Goal: Understand process/instructions

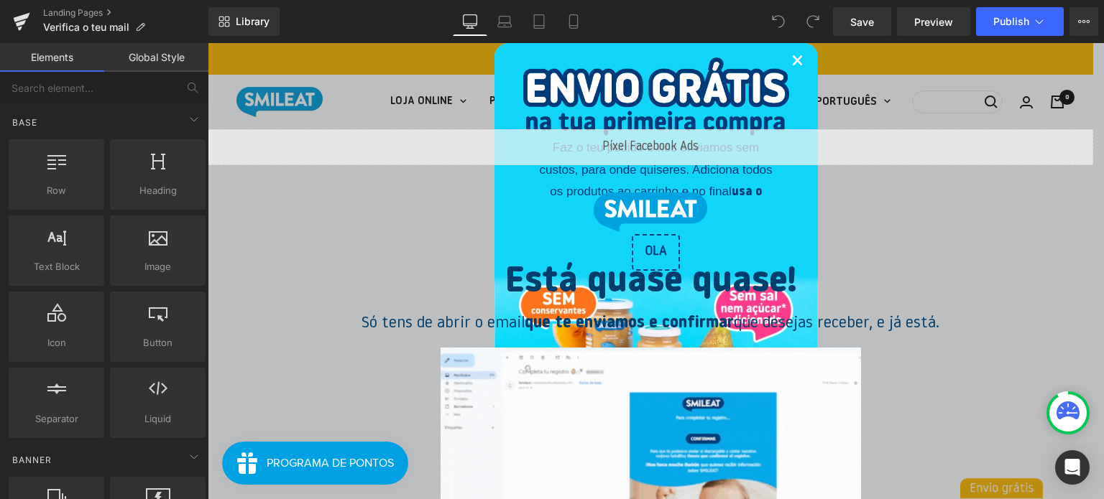
click at [791, 63] on link "×" at bounding box center [797, 63] width 12 height 44
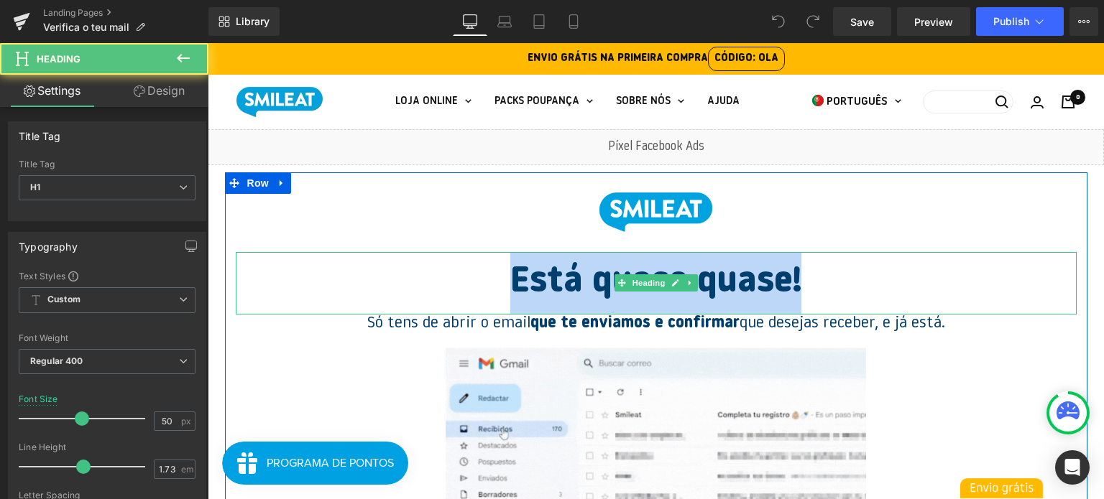
drag, startPoint x: 512, startPoint y: 272, endPoint x: 839, endPoint y: 275, distance: 326.9
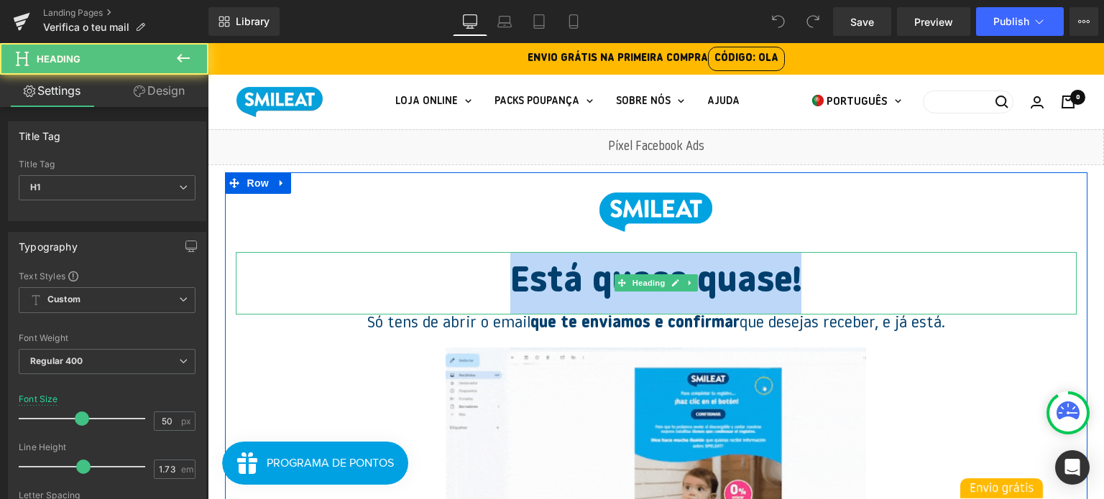
click at [839, 275] on h1 "Está quase quase!" at bounding box center [656, 283] width 841 height 63
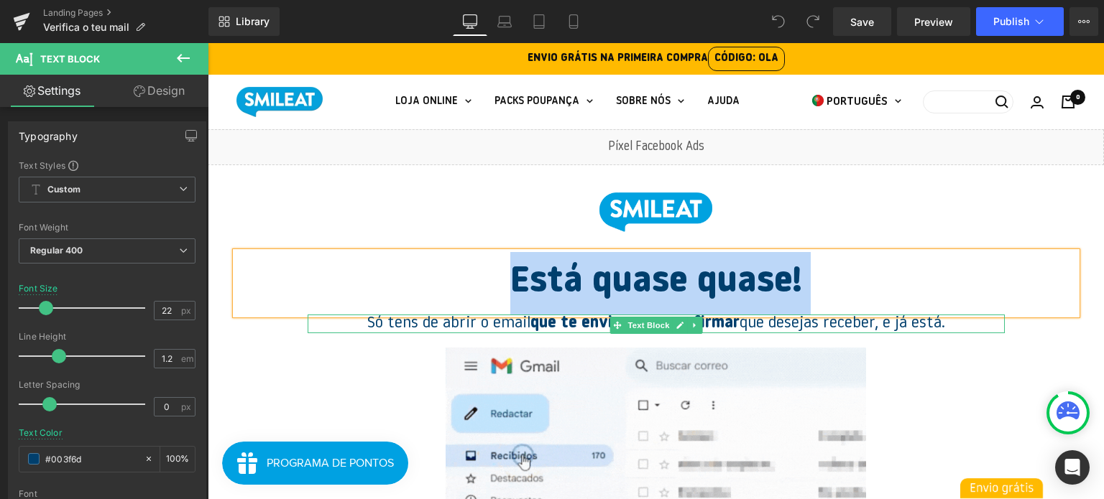
drag, startPoint x: 365, startPoint y: 325, endPoint x: 940, endPoint y: 325, distance: 575.5
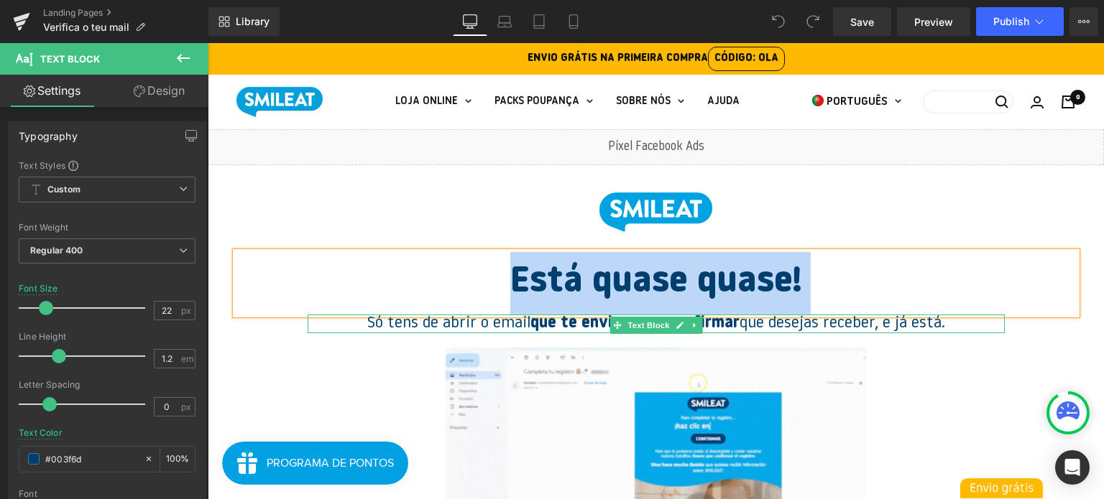
click at [945, 325] on p "Só tens de abrir o email que te enviamos e confirmar que desejas receber, e já …" at bounding box center [655, 324] width 697 height 19
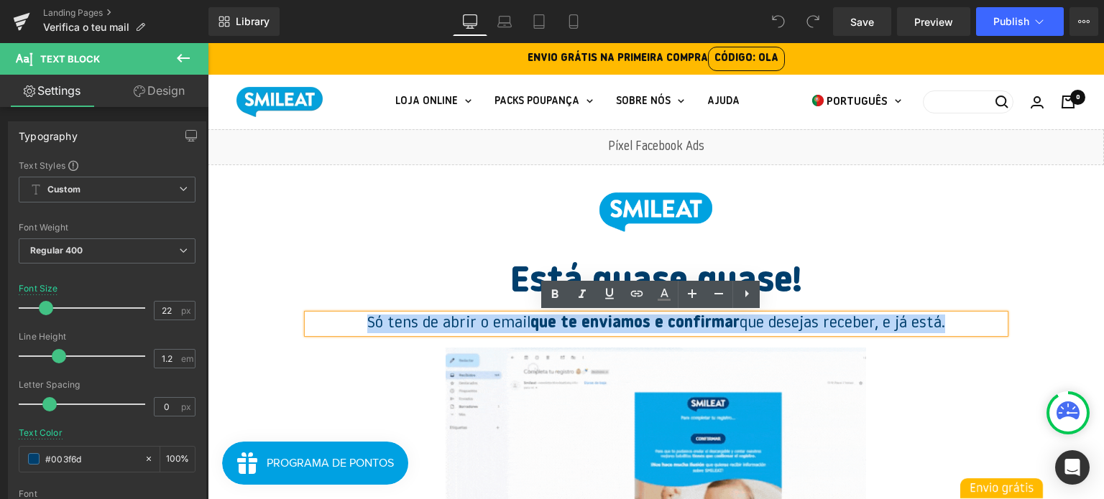
drag, startPoint x: 934, startPoint y: 325, endPoint x: 357, endPoint y: 320, distance: 576.9
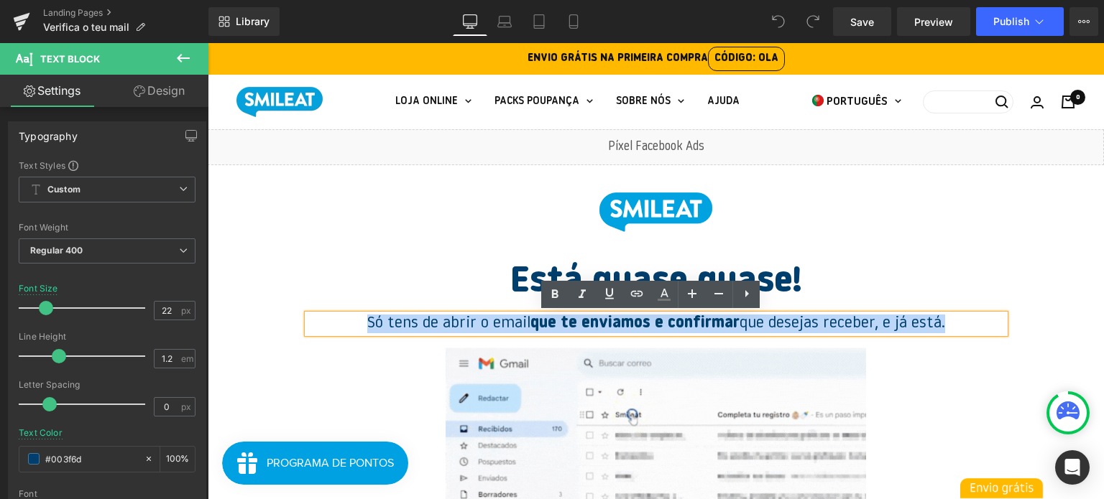
click at [356, 321] on p "Só tens de abrir o email que te enviamos e confirmar que desejas receber, e já …" at bounding box center [655, 324] width 697 height 19
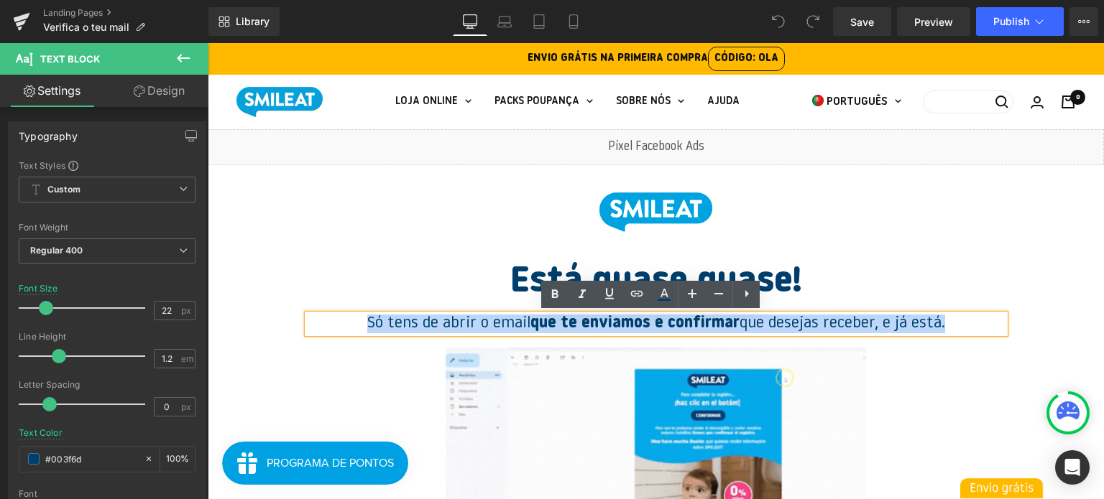
copy p "Só tens de abrir o email que te enviamos e confirmar que desejas receber, e já …"
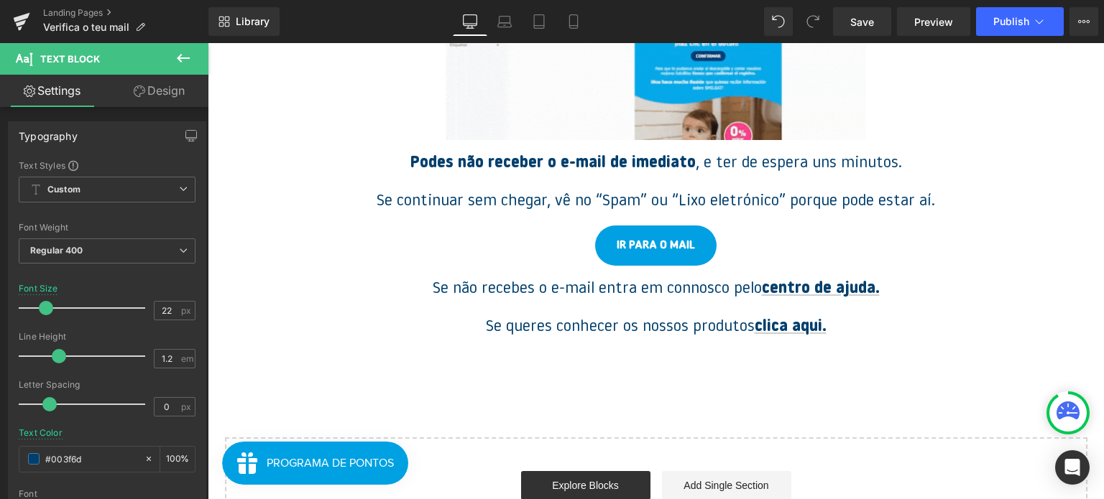
scroll to position [359, 0]
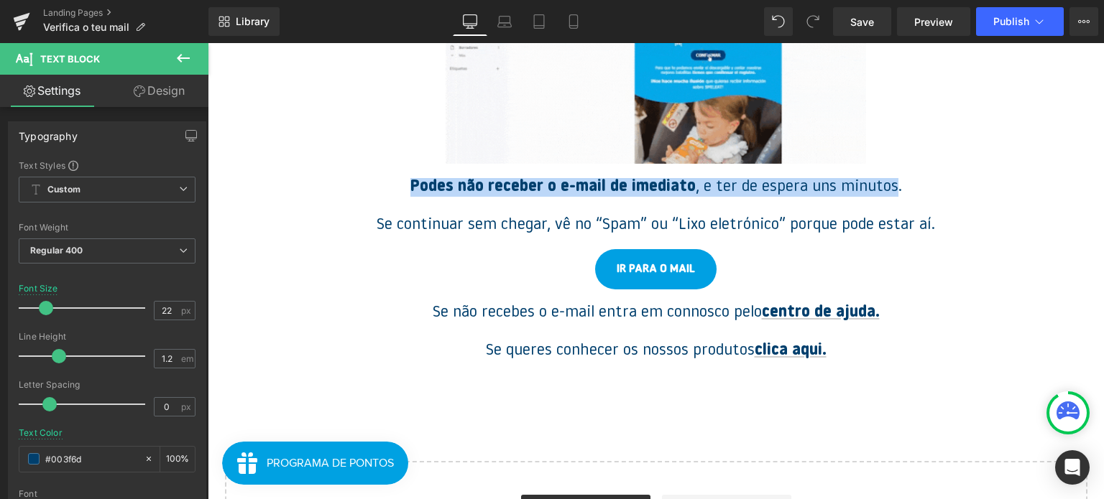
drag, startPoint x: 887, startPoint y: 189, endPoint x: 404, endPoint y: 175, distance: 483.0
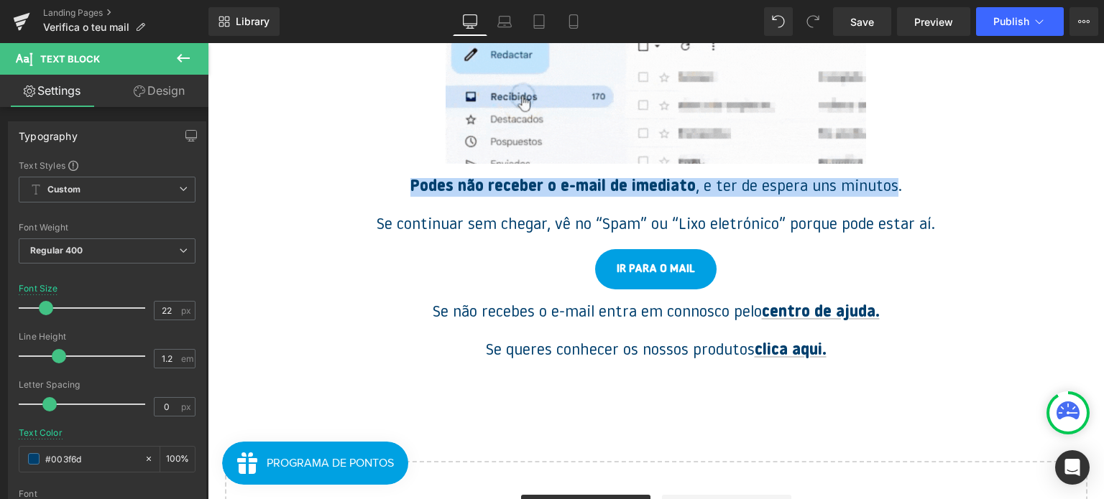
click at [404, 175] on div "Image Está quase quase! Heading Só tens de abrir o email que te enviamos e conf…" at bounding box center [656, 86] width 862 height 547
copy p "Podes não receber o e-mail de imediato , e ter de espera uns minutos"
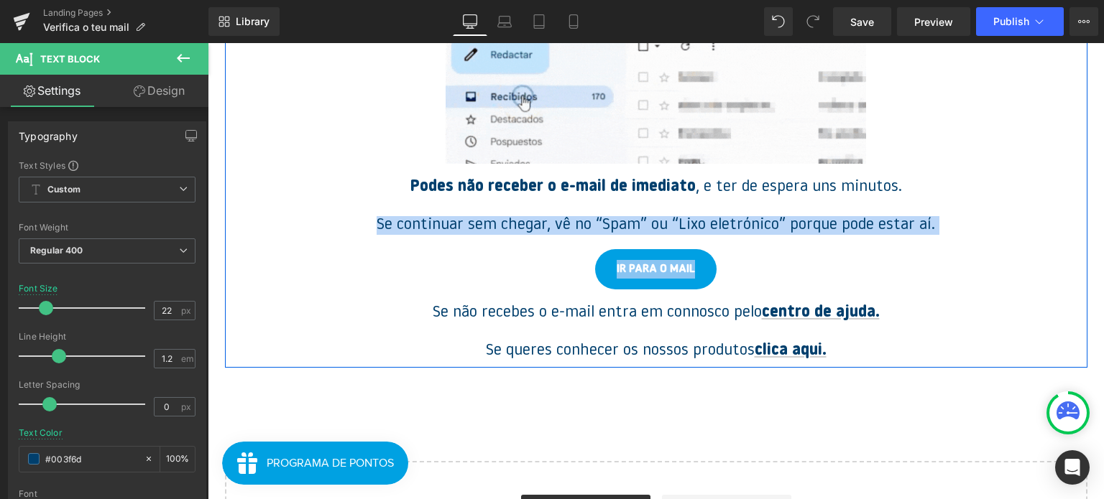
drag, startPoint x: 375, startPoint y: 233, endPoint x: 934, endPoint y: 245, distance: 559.1
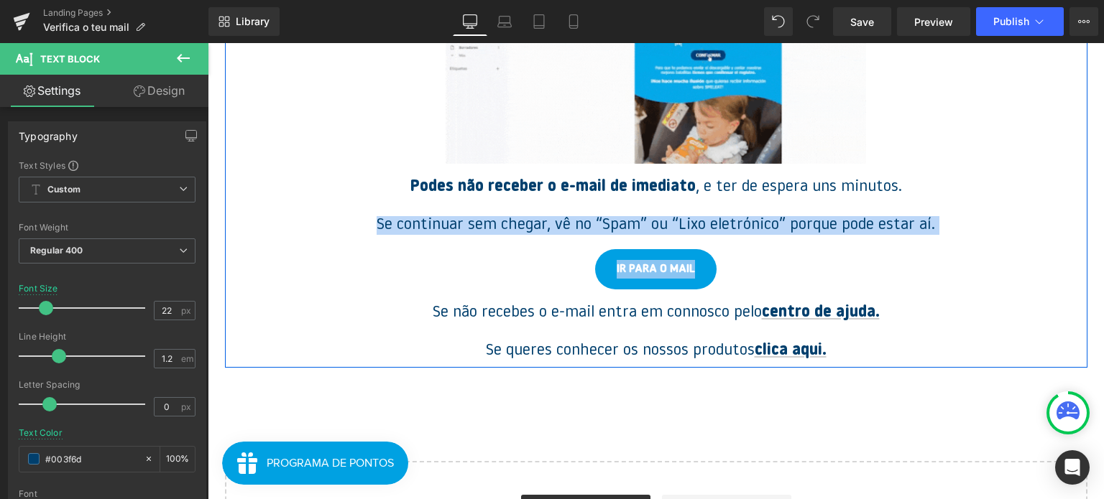
click at [934, 245] on div "Image Está quase quase! Heading Só tens de abrir o email que te enviamos e conf…" at bounding box center [656, 86] width 862 height 547
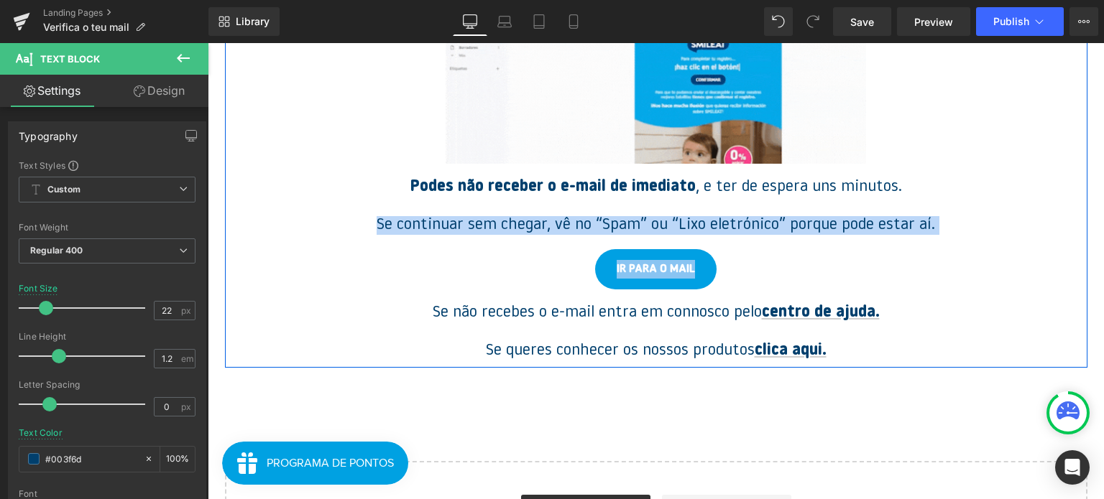
copy div "Se continuar sem chegar, vê no “Spam” ou “Lixo eletrónico” porque pode estar aí…"
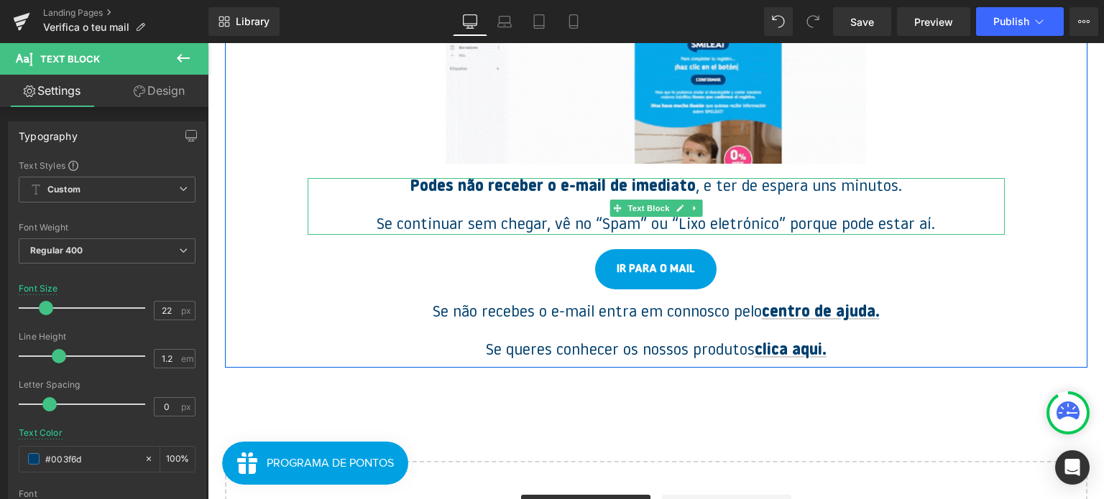
click at [405, 216] on div "Podes não receber o e-mail de imediato , e ter de espera uns minutos. Se contin…" at bounding box center [655, 206] width 697 height 57
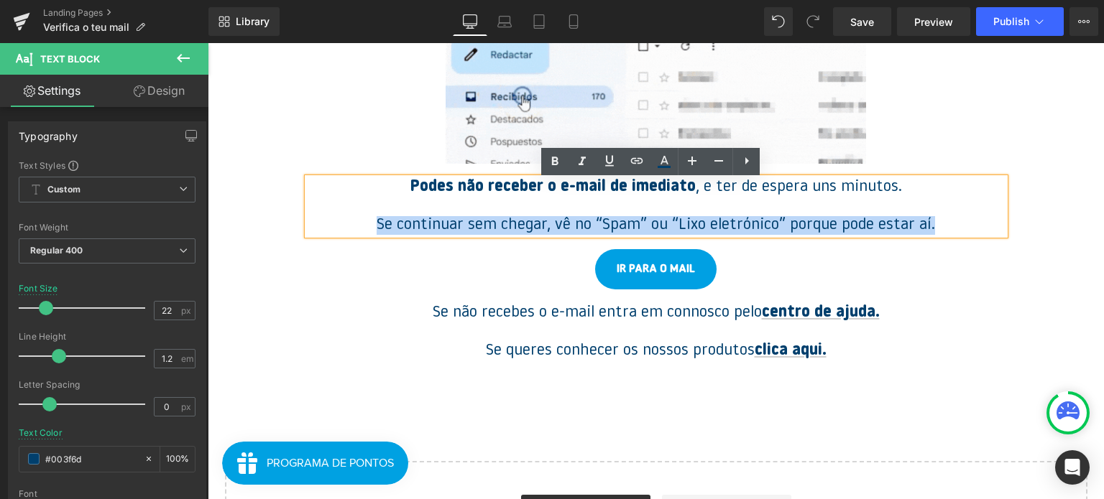
drag, startPoint x: 375, startPoint y: 231, endPoint x: 929, endPoint y: 236, distance: 553.9
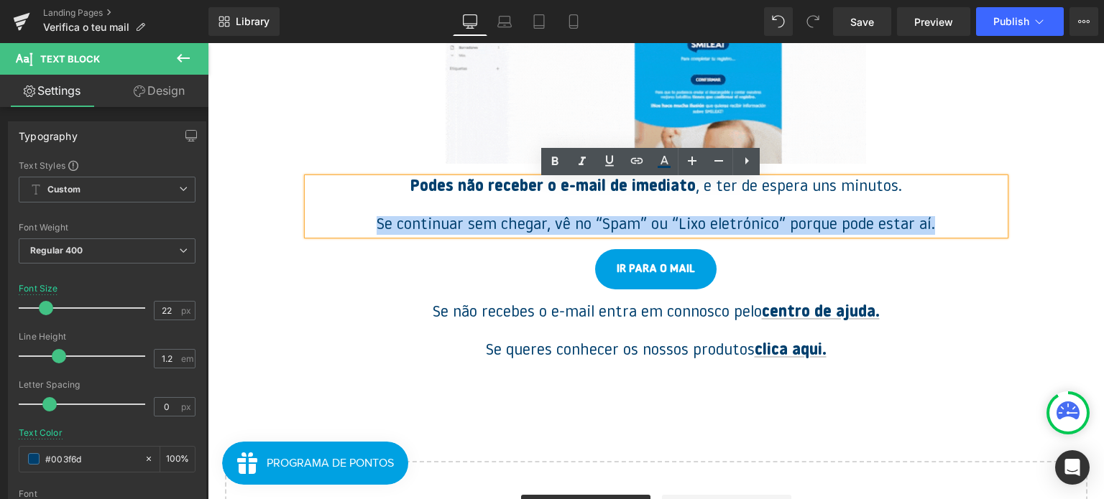
click at [929, 235] on p "Se continuar sem chegar, vê no “Spam” ou “Lixo eletrónico” porque pode estar aí." at bounding box center [655, 225] width 697 height 19
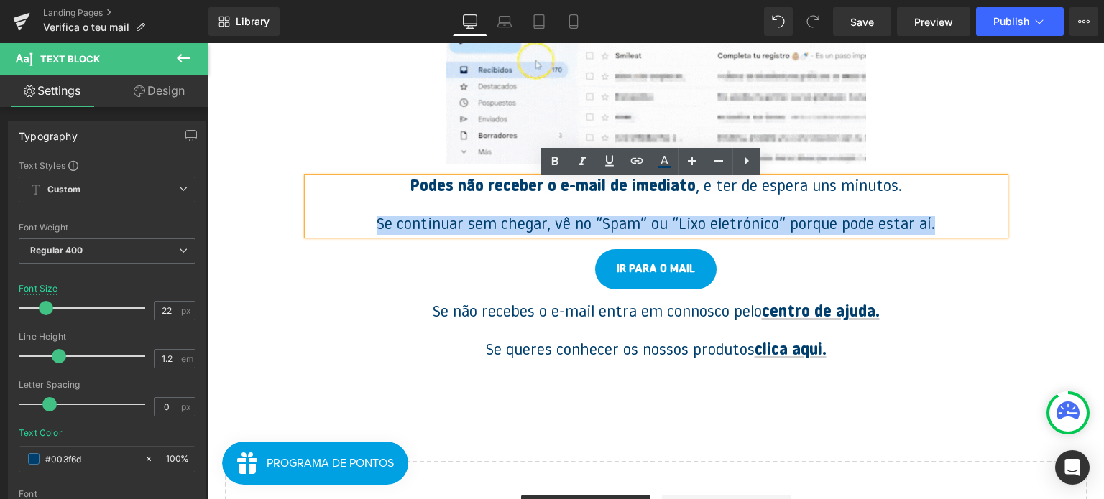
copy p "Se continuar sem chegar, vê no “Spam” ou “Lixo eletrónico” porque pode estar aí."
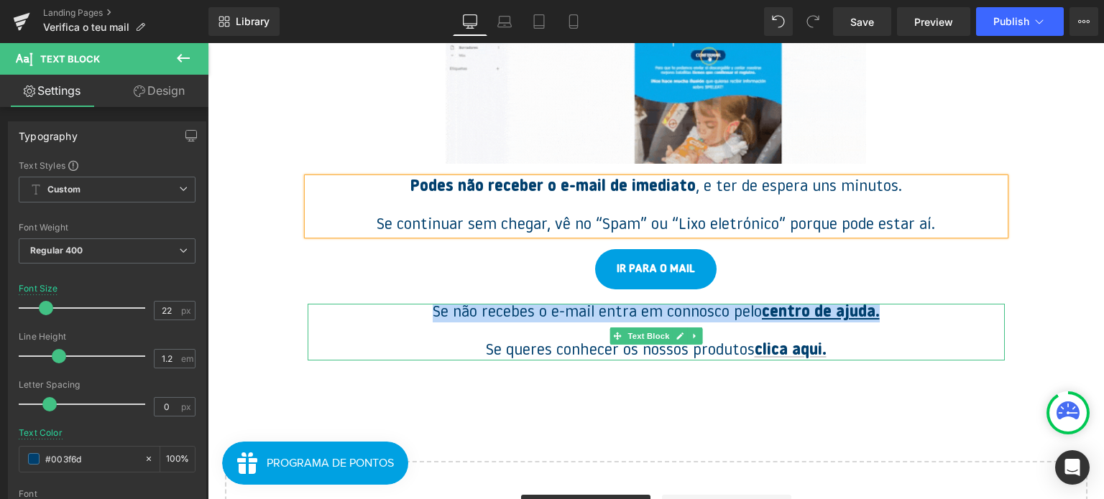
drag, startPoint x: 428, startPoint y: 318, endPoint x: 874, endPoint y: 322, distance: 446.2
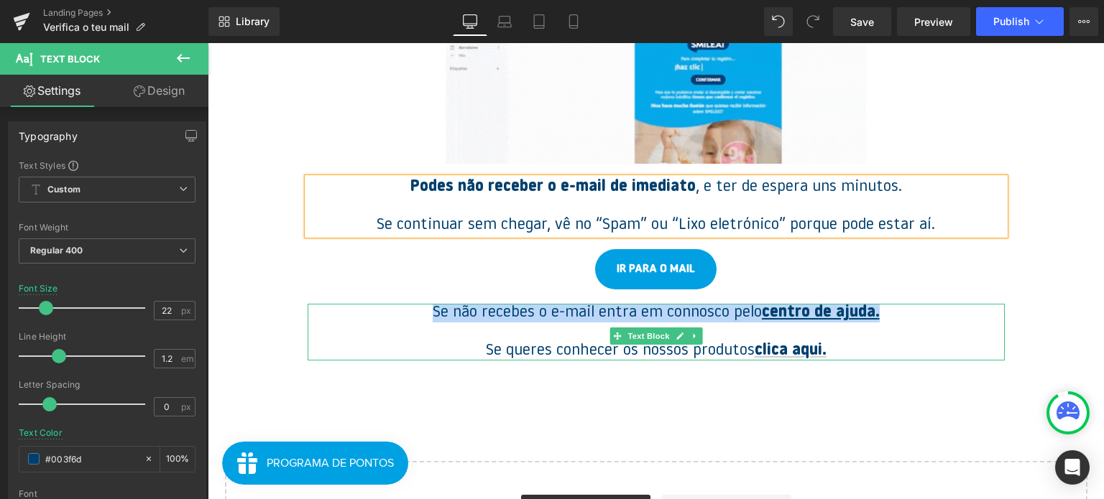
click at [874, 322] on p "Se não recebes o e-mail entra em connosco pelo centro de ajuda." at bounding box center [655, 313] width 697 height 19
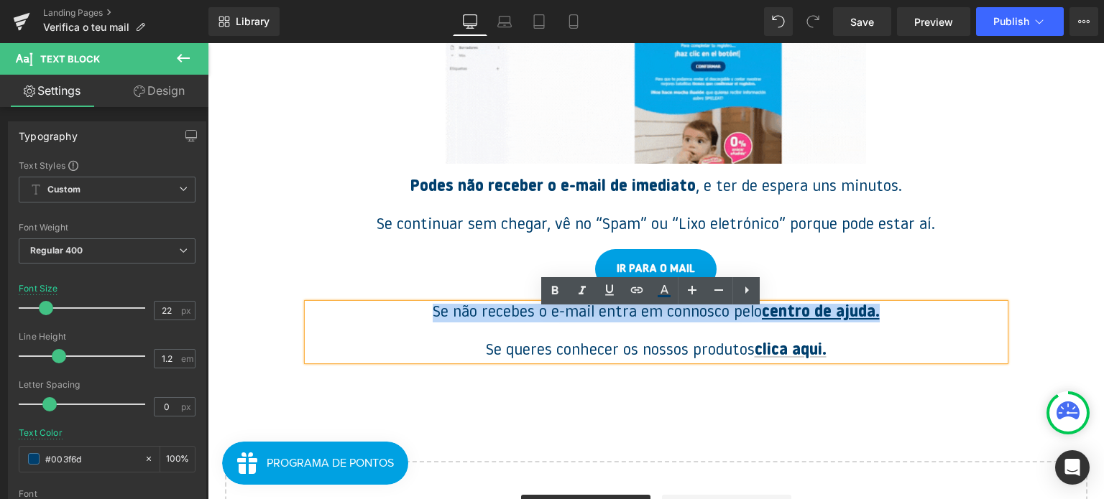
copy p "Se não recebes o e-mail entra em connosco pelo centro de ajuda."
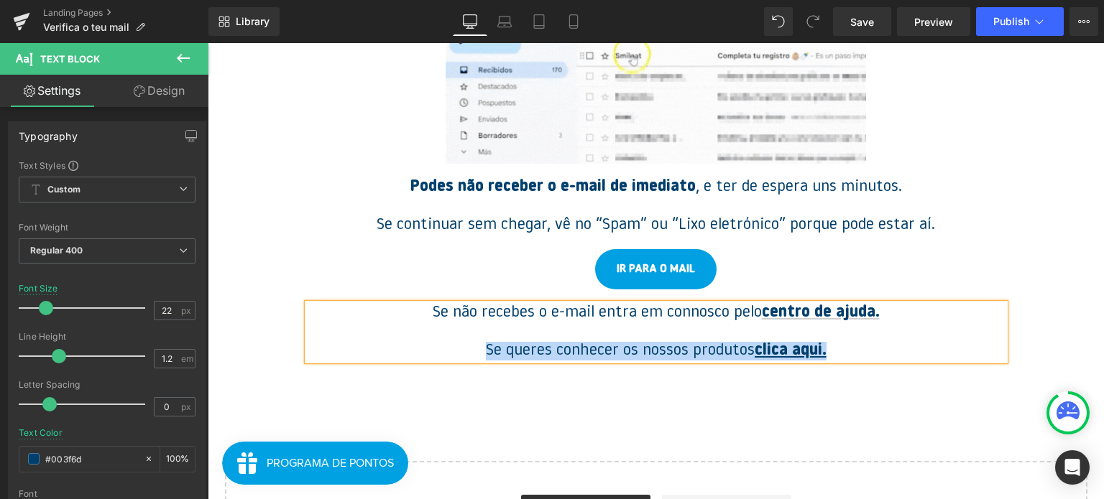
drag, startPoint x: 832, startPoint y: 358, endPoint x: 481, endPoint y: 359, distance: 351.3
click at [481, 359] on p "Se queres conhecer os nossos produtos clica aqui." at bounding box center [655, 351] width 697 height 19
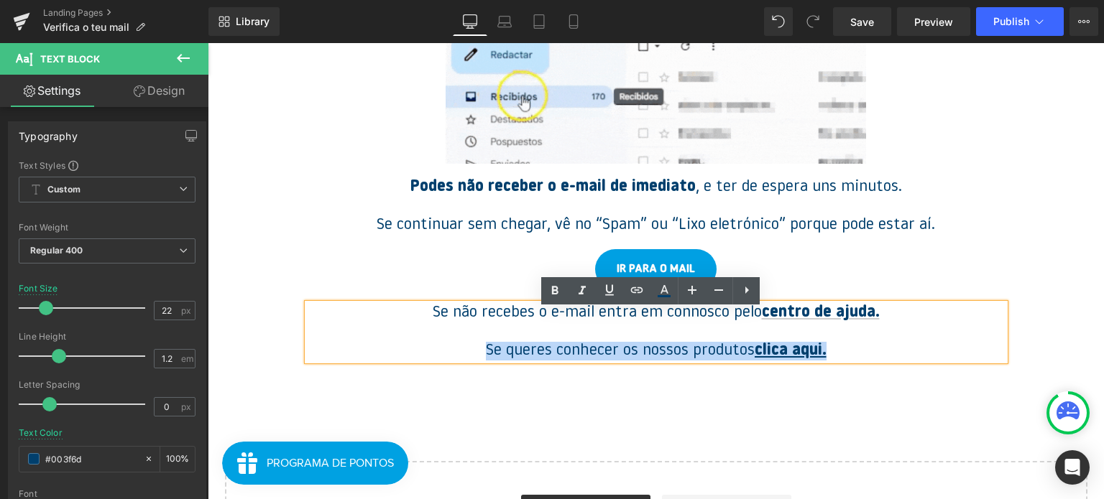
copy p "Se queres conhecer os nossos produtos clica aqui."
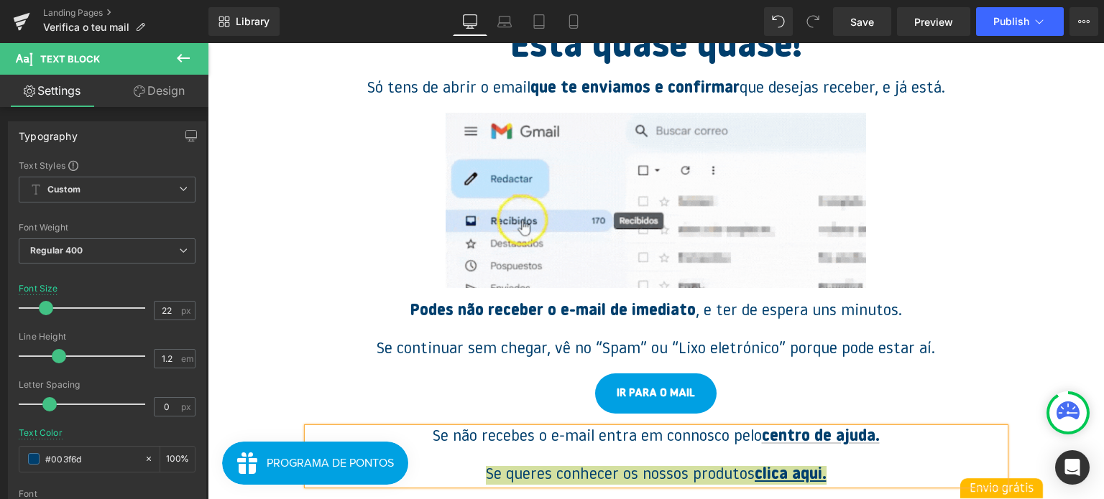
scroll to position [0, 0]
